Goal: Information Seeking & Learning: Learn about a topic

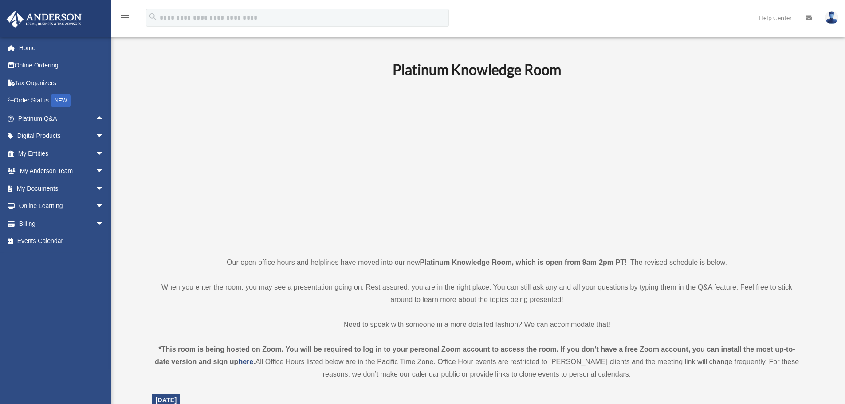
scroll to position [133, 0]
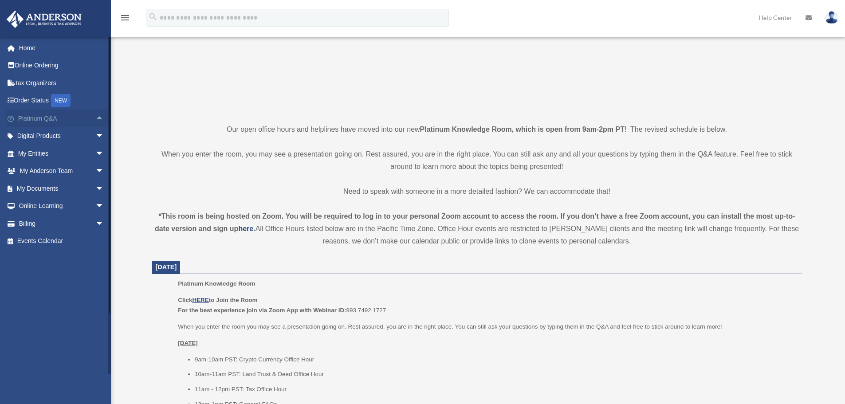
click at [95, 117] on span "arrow_drop_up" at bounding box center [104, 119] width 18 height 18
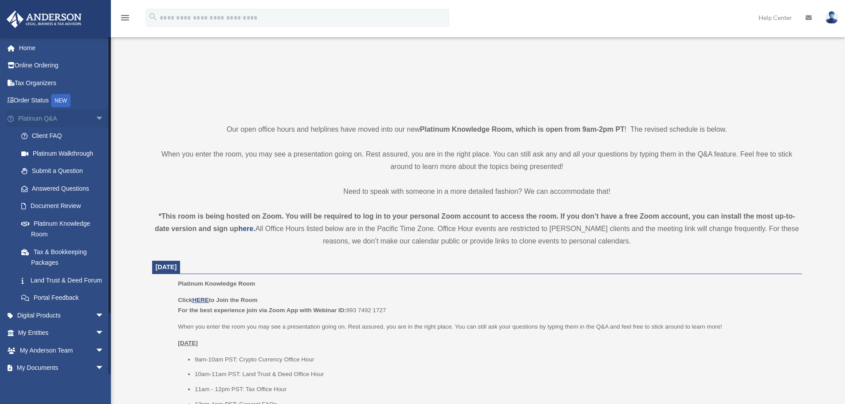
click at [95, 117] on span "arrow_drop_down" at bounding box center [104, 119] width 18 height 18
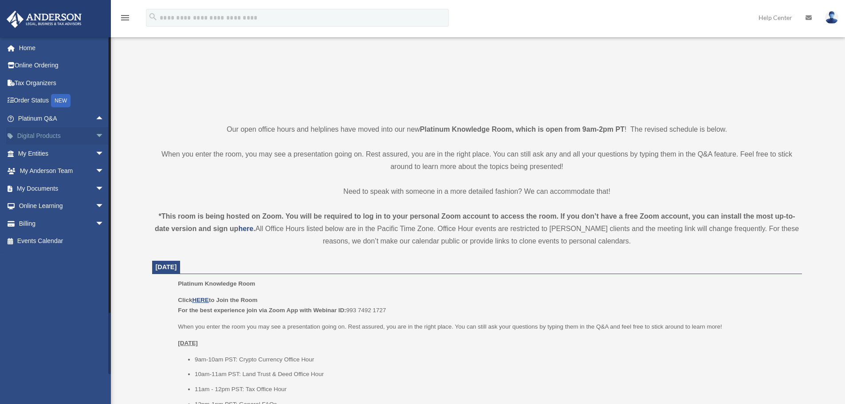
click at [95, 133] on span "arrow_drop_down" at bounding box center [104, 136] width 18 height 18
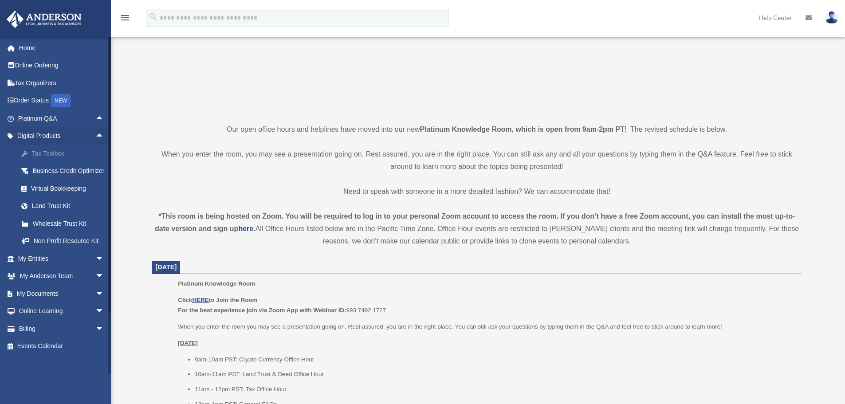
click at [57, 151] on div "Tax Toolbox" at bounding box center [68, 153] width 75 height 11
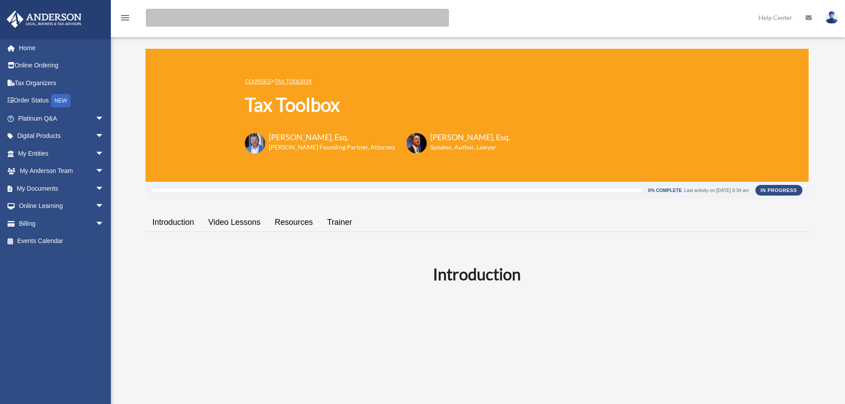
click at [241, 21] on input "search" at bounding box center [297, 18] width 303 height 18
type input "******"
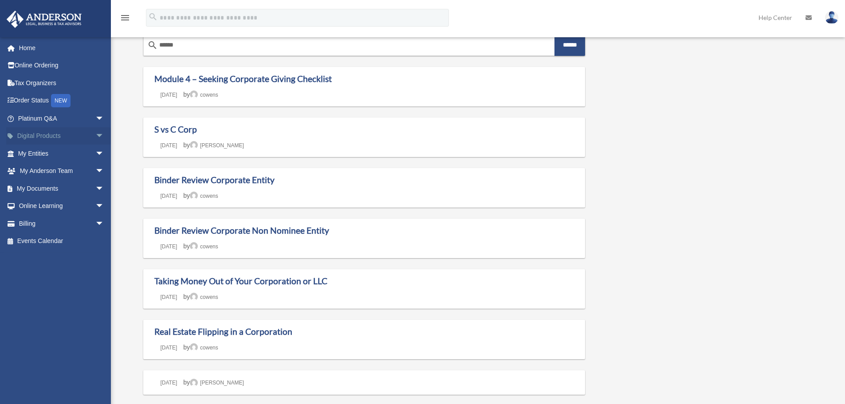
click at [95, 131] on span "arrow_drop_down" at bounding box center [104, 136] width 18 height 18
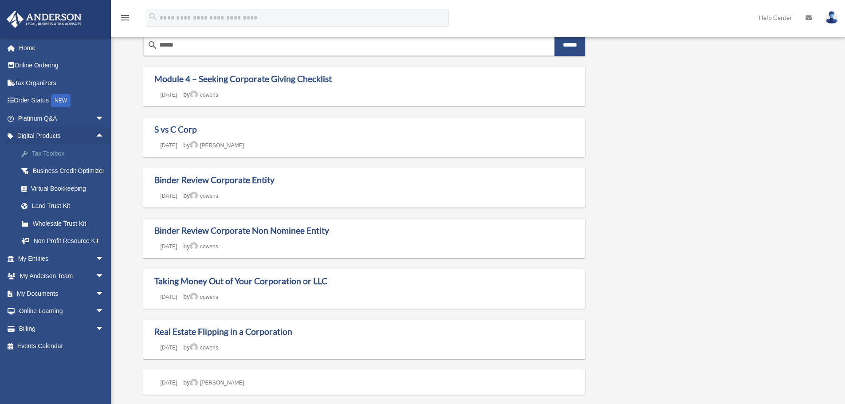
click at [65, 151] on div "Tax Toolbox" at bounding box center [68, 153] width 75 height 11
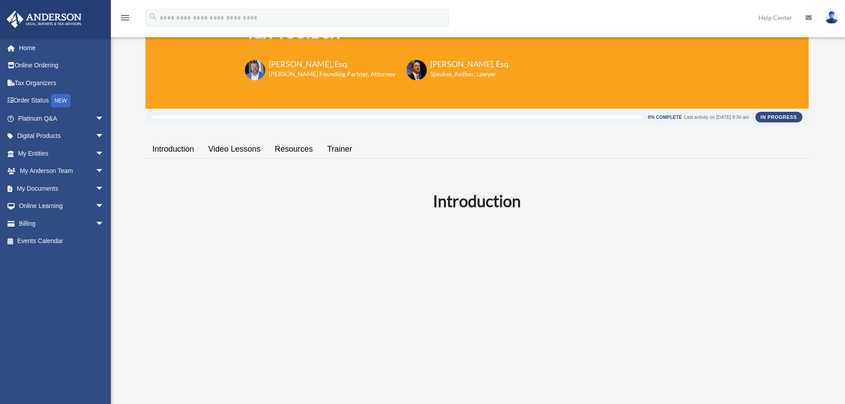
scroll to position [89, 0]
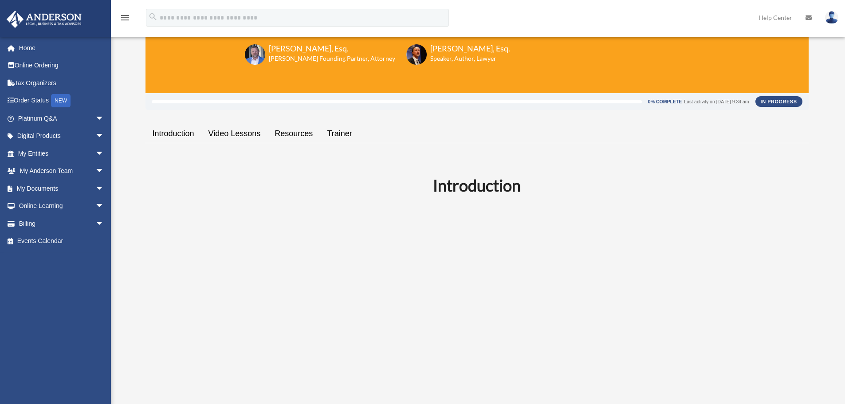
click at [295, 130] on link "Resources" at bounding box center [293, 133] width 52 height 25
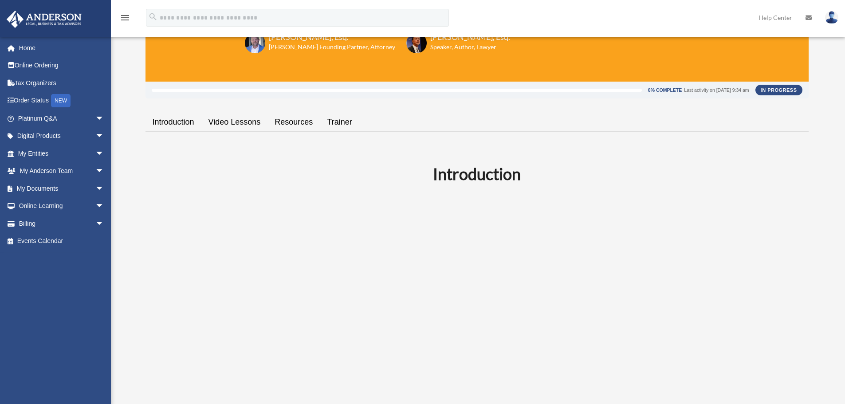
scroll to position [103, 0]
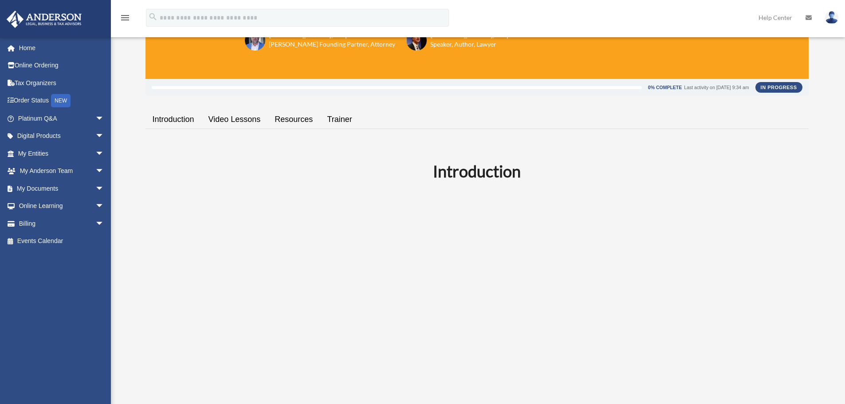
click at [221, 118] on link "Video Lessons" at bounding box center [234, 119] width 67 height 25
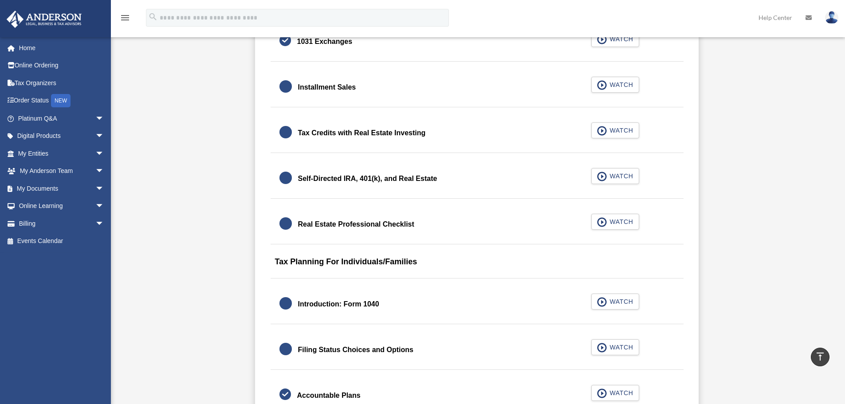
scroll to position [1017, 0]
